Goal: Information Seeking & Learning: Learn about a topic

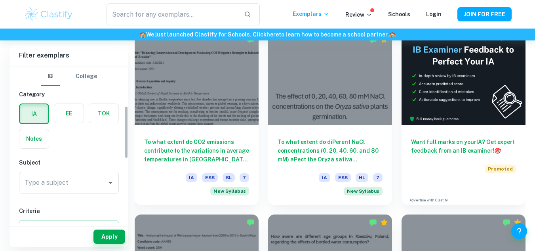
scroll to position [117, 0]
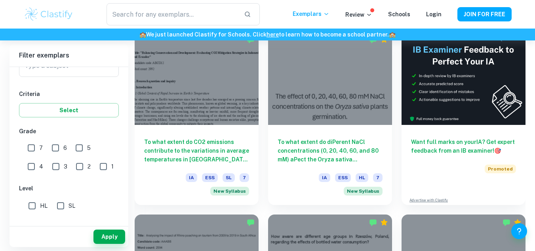
click at [34, 148] on input "7" at bounding box center [31, 148] width 16 height 16
checkbox input "true"
click at [108, 239] on button "Apply" at bounding box center [109, 236] width 32 height 14
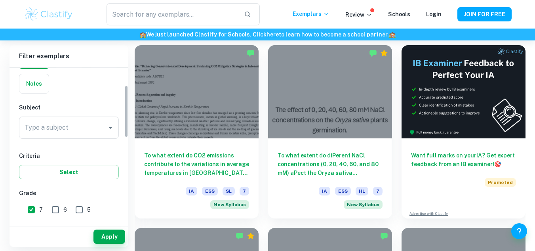
scroll to position [39, 0]
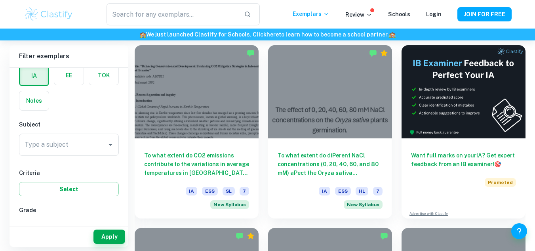
click at [99, 155] on div "Type a subject" at bounding box center [69, 144] width 100 height 22
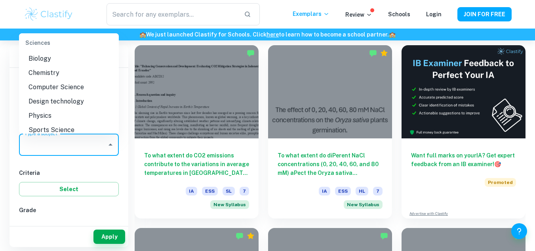
scroll to position [983, 0]
click at [58, 61] on li "Biology" at bounding box center [69, 58] width 100 height 14
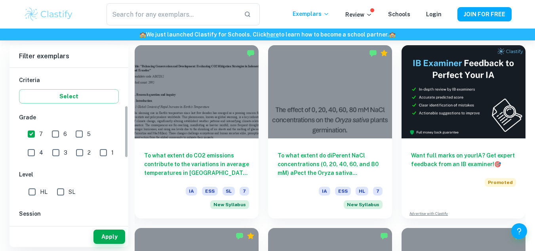
scroll to position [132, 0]
click at [32, 192] on input "HL" at bounding box center [32, 191] width 16 height 16
checkbox input "true"
click at [104, 234] on button "Apply" at bounding box center [109, 236] width 32 height 14
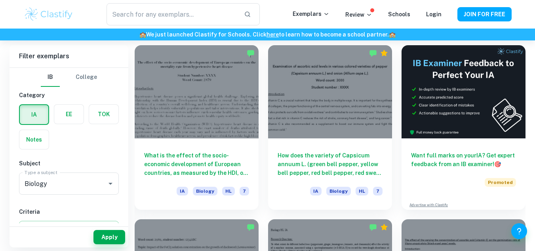
scroll to position [222, 0]
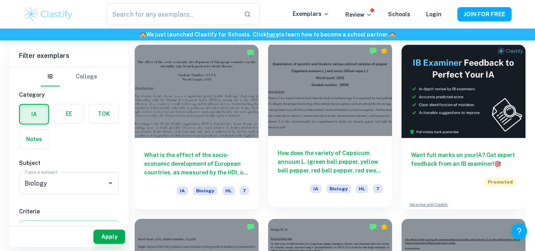
click at [306, 133] on div at bounding box center [330, 89] width 124 height 93
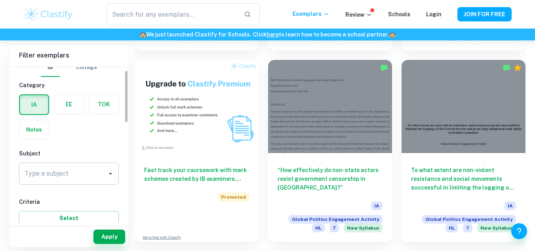
scroll to position [10, 0]
click at [82, 179] on input "Type a subject" at bounding box center [63, 173] width 81 height 15
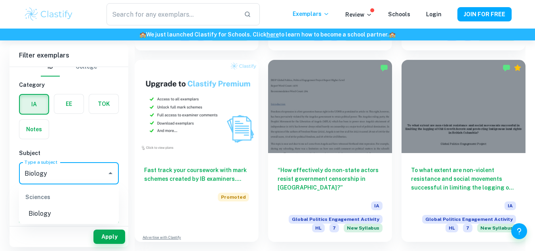
type input "Biology"
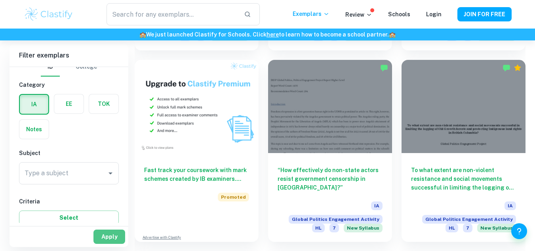
click at [117, 233] on button "Apply" at bounding box center [109, 236] width 32 height 14
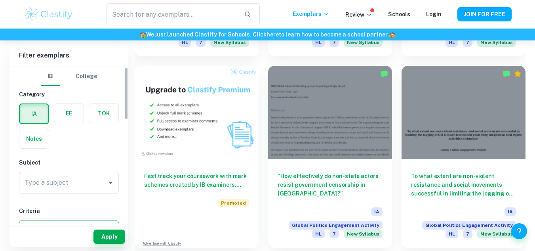
scroll to position [618, 0]
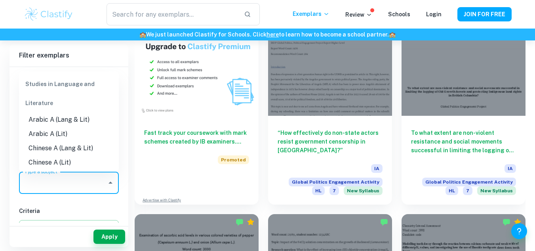
click at [93, 181] on input "Type a subject" at bounding box center [63, 182] width 81 height 15
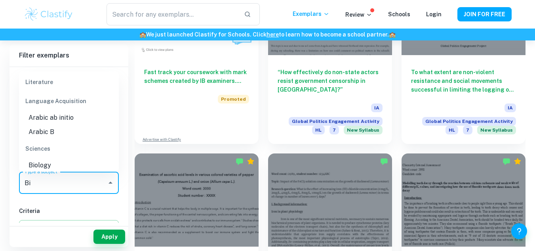
scroll to position [49, 0]
click at [59, 167] on li "Biology" at bounding box center [69, 166] width 100 height 14
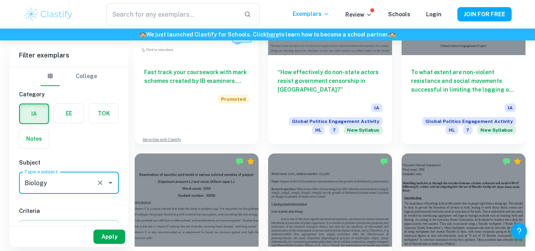
type input "Biology"
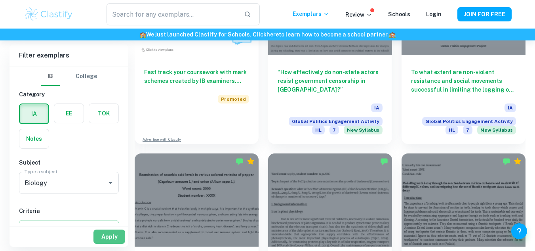
click at [105, 235] on button "Apply" at bounding box center [109, 236] width 32 height 14
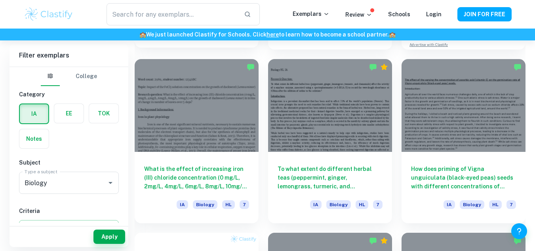
scroll to position [381, 0]
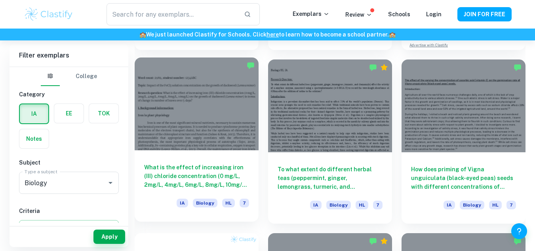
click at [214, 119] on div at bounding box center [197, 103] width 124 height 93
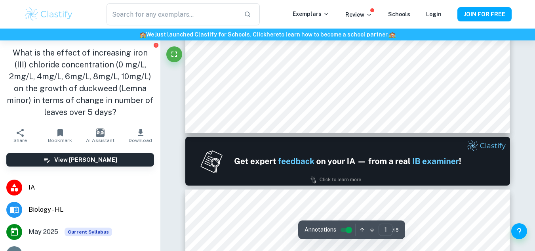
scroll to position [375, 0]
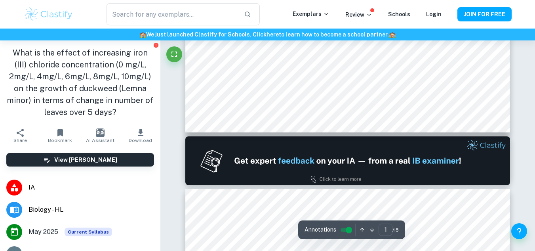
click at [385, 143] on img at bounding box center [347, 160] width 325 height 49
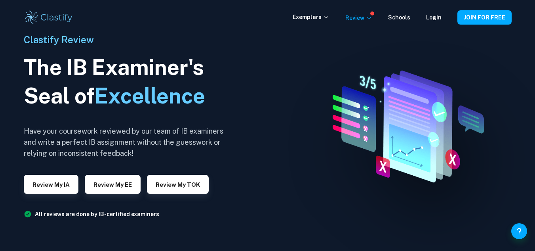
scroll to position [33, 0]
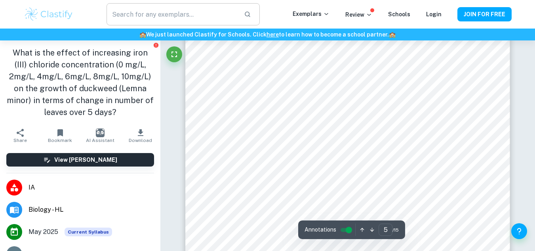
scroll to position [1983, 0]
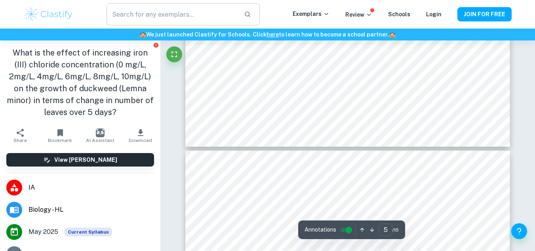
type input "6"
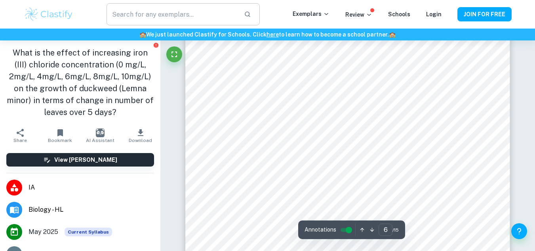
scroll to position [2575, 0]
